Goal: Information Seeking & Learning: Learn about a topic

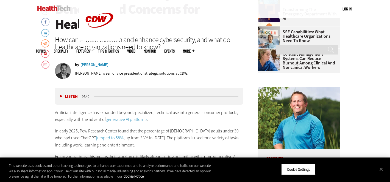
scroll to position [642, 0]
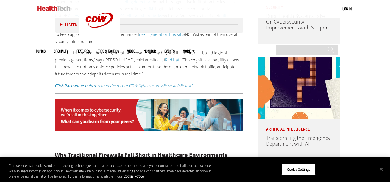
scroll to position [406, 0]
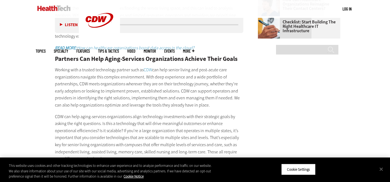
scroll to position [770, 0]
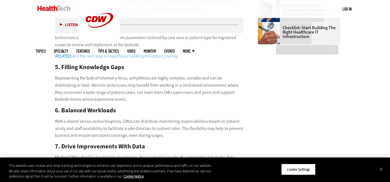
scroll to position [719, 0]
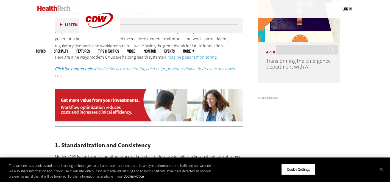
scroll to position [525, 0]
